Goal: Information Seeking & Learning: Learn about a topic

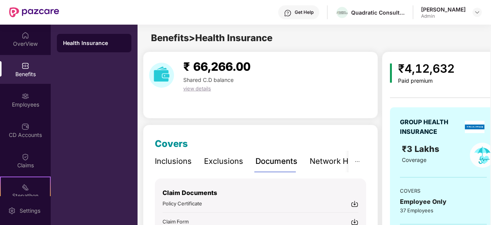
click at [214, 54] on div "₹ 66,266.00 Shared C.D balance view details" at bounding box center [260, 84] width 235 height 67
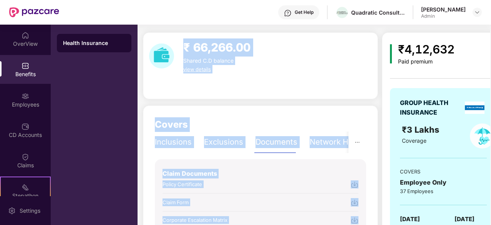
scroll to position [28, 0]
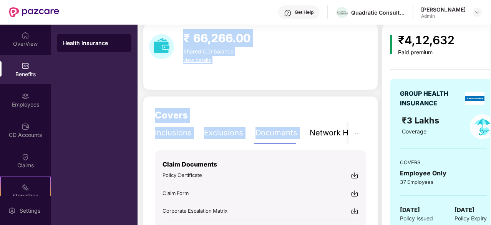
drag, startPoint x: 214, startPoint y: 54, endPoint x: 298, endPoint y: 126, distance: 110.7
click at [298, 126] on div "₹ 66,266.00 Shared C.D balance view details Covers Inclusions Exclusions Docume…" at bounding box center [260, 192] width 235 height 338
click at [298, 126] on div "Inclusions Exclusions Documents Network Hospitals" at bounding box center [266, 132] width 222 height 21
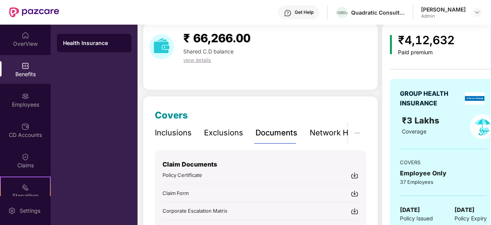
click at [190, 43] on span "₹ 66,266.00" at bounding box center [216, 38] width 67 height 14
click at [201, 55] on div "Shared C.D balance" at bounding box center [216, 51] width 73 height 8
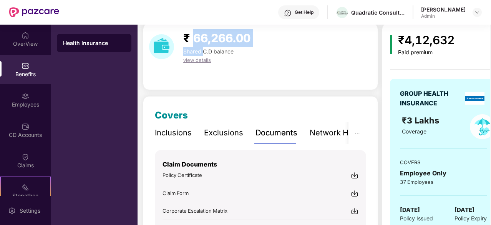
drag, startPoint x: 201, startPoint y: 55, endPoint x: 194, endPoint y: 37, distance: 18.8
click at [194, 37] on div "₹ 66,266.00 Shared C.D balance view details" at bounding box center [217, 46] width 80 height 35
click at [194, 37] on span "₹ 66,266.00" at bounding box center [216, 38] width 67 height 14
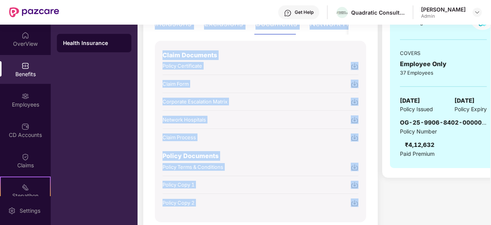
scroll to position [168, 0]
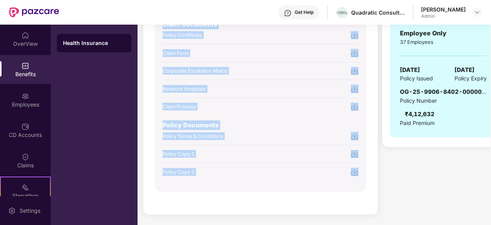
drag, startPoint x: 194, startPoint y: 37, endPoint x: 310, endPoint y: 192, distance: 193.6
click at [310, 192] on div "₹ 66,266.00 Shared C.D balance view details Covers Inclusions Exclusions Docume…" at bounding box center [260, 52] width 235 height 338
click at [310, 192] on div "Covers Inclusions Exclusions Documents Network Hospitals Sum Insured ₹3,00,000 …" at bounding box center [260, 85] width 235 height 259
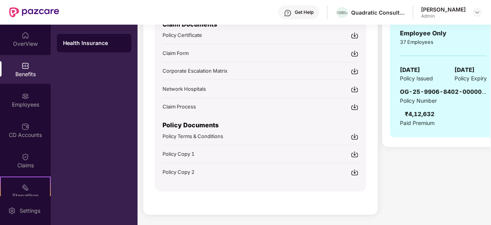
click at [436, 119] on div "OG-25-9906-8402-00000121 Policy Number ₹4,12,632 Paid Premium" at bounding box center [443, 107] width 87 height 40
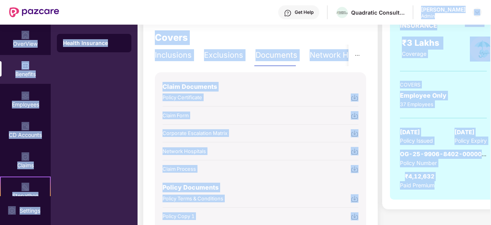
scroll to position [0, 0]
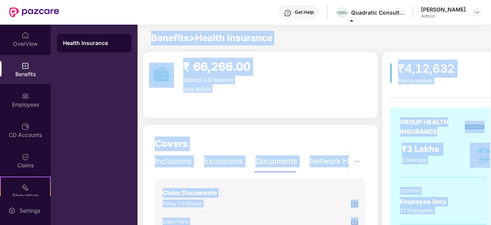
drag, startPoint x: 436, startPoint y: 119, endPoint x: 385, endPoint y: 35, distance: 98.4
click at [385, 35] on main "Benefits > Health Insurance ₹ 66,266.00 Shared C.D balance view details Covers …" at bounding box center [314, 210] width 353 height 371
click at [385, 35] on div "Benefits > Health Insurance" at bounding box center [314, 38] width 353 height 15
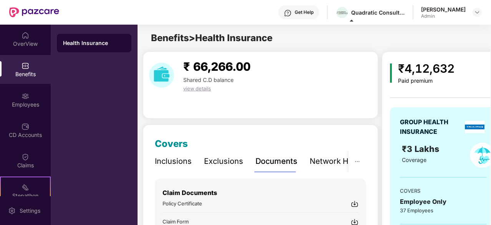
click at [413, 71] on div "₹4,12,632" at bounding box center [426, 69] width 56 height 18
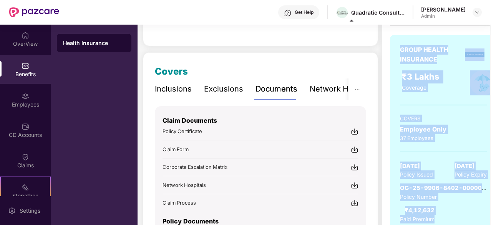
scroll to position [128, 0]
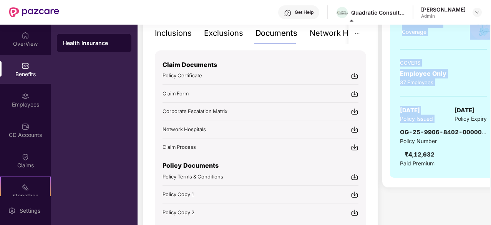
drag, startPoint x: 413, startPoint y: 71, endPoint x: 380, endPoint y: 115, distance: 54.6
click at [380, 115] on div "₹ 66,266.00 Shared C.D balance view details Covers Inclusions Exclusions Docume…" at bounding box center [314, 93] width 353 height 338
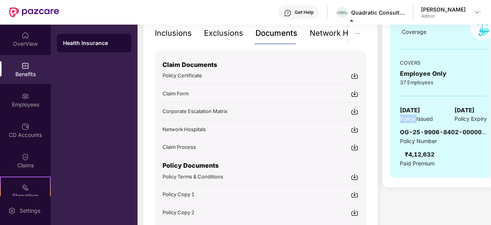
click at [380, 115] on div "₹ 66,266.00 Shared C.D balance view details Covers Inclusions Exclusions Docume…" at bounding box center [314, 93] width 353 height 338
click at [395, 165] on div "GROUP HEALTH INSURANCE ₹3 Lakhs Coverage COVERS Employee Only 37 Employees [DAT…" at bounding box center [443, 78] width 107 height 198
click at [171, 66] on p "Claim Documents" at bounding box center [261, 65] width 196 height 10
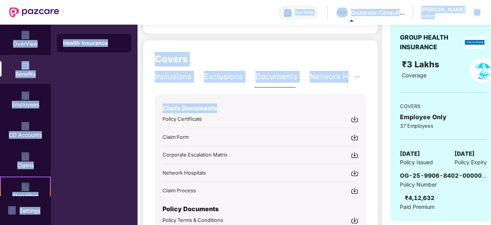
scroll to position [0, 0]
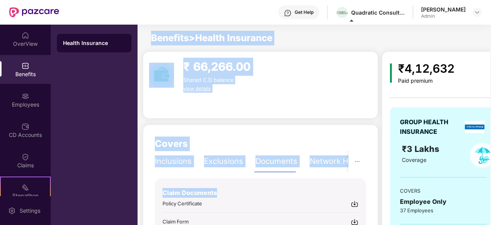
drag, startPoint x: 171, startPoint y: 66, endPoint x: 173, endPoint y: 42, distance: 23.6
click at [173, 42] on main "Benefits > Health Insurance ₹ 66,266.00 Shared C.D balance view details Covers …" at bounding box center [314, 210] width 353 height 371
click at [173, 42] on span "Benefits > Health Insurance" at bounding box center [211, 37] width 121 height 11
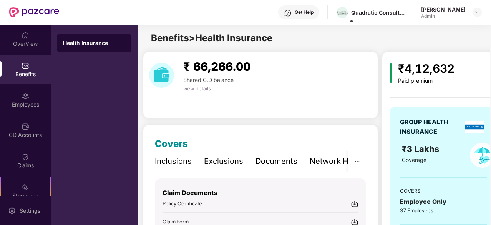
click at [192, 66] on span "₹ 66,266.00" at bounding box center [216, 67] width 67 height 14
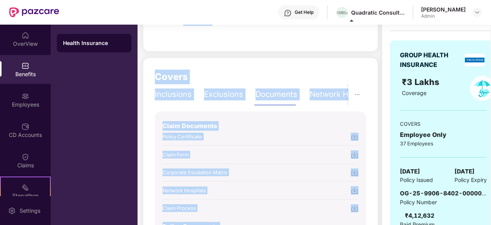
scroll to position [168, 0]
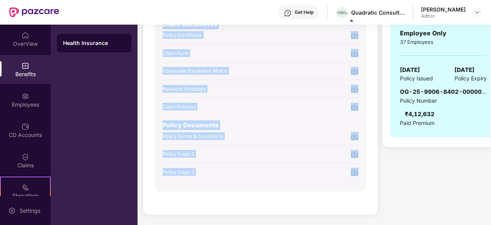
drag, startPoint x: 192, startPoint y: 66, endPoint x: 222, endPoint y: 183, distance: 120.7
click at [222, 183] on div "₹ 66,266.00 Shared C.D balance view details Covers Inclusions Exclusions Docume…" at bounding box center [260, 52] width 235 height 338
click at [222, 183] on div "Claim Documents Policy Certificate Claim Form Corporate Escalation Matrix Netwo…" at bounding box center [260, 100] width 211 height 181
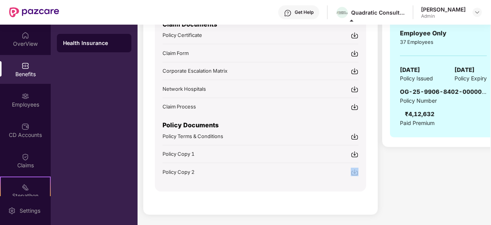
click at [222, 183] on div "Claim Documents Policy Certificate Claim Form Corporate Escalation Matrix Netwo…" at bounding box center [260, 100] width 211 height 181
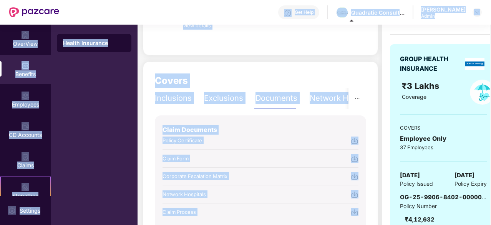
scroll to position [0, 0]
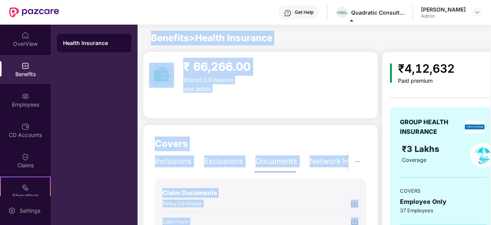
drag, startPoint x: 222, startPoint y: 183, endPoint x: 197, endPoint y: 44, distance: 141.4
click at [197, 44] on main "Benefits > Health Insurance ₹ 66,266.00 Shared C.D balance view details Covers …" at bounding box center [314, 210] width 353 height 371
click at [197, 44] on div "Benefits > Health Insurance" at bounding box center [205, 38] width 135 height 15
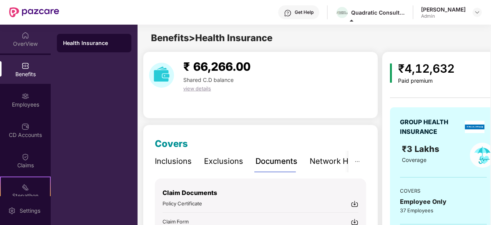
click at [30, 44] on div "OverView" at bounding box center [25, 44] width 51 height 8
